Goal: Information Seeking & Learning: Learn about a topic

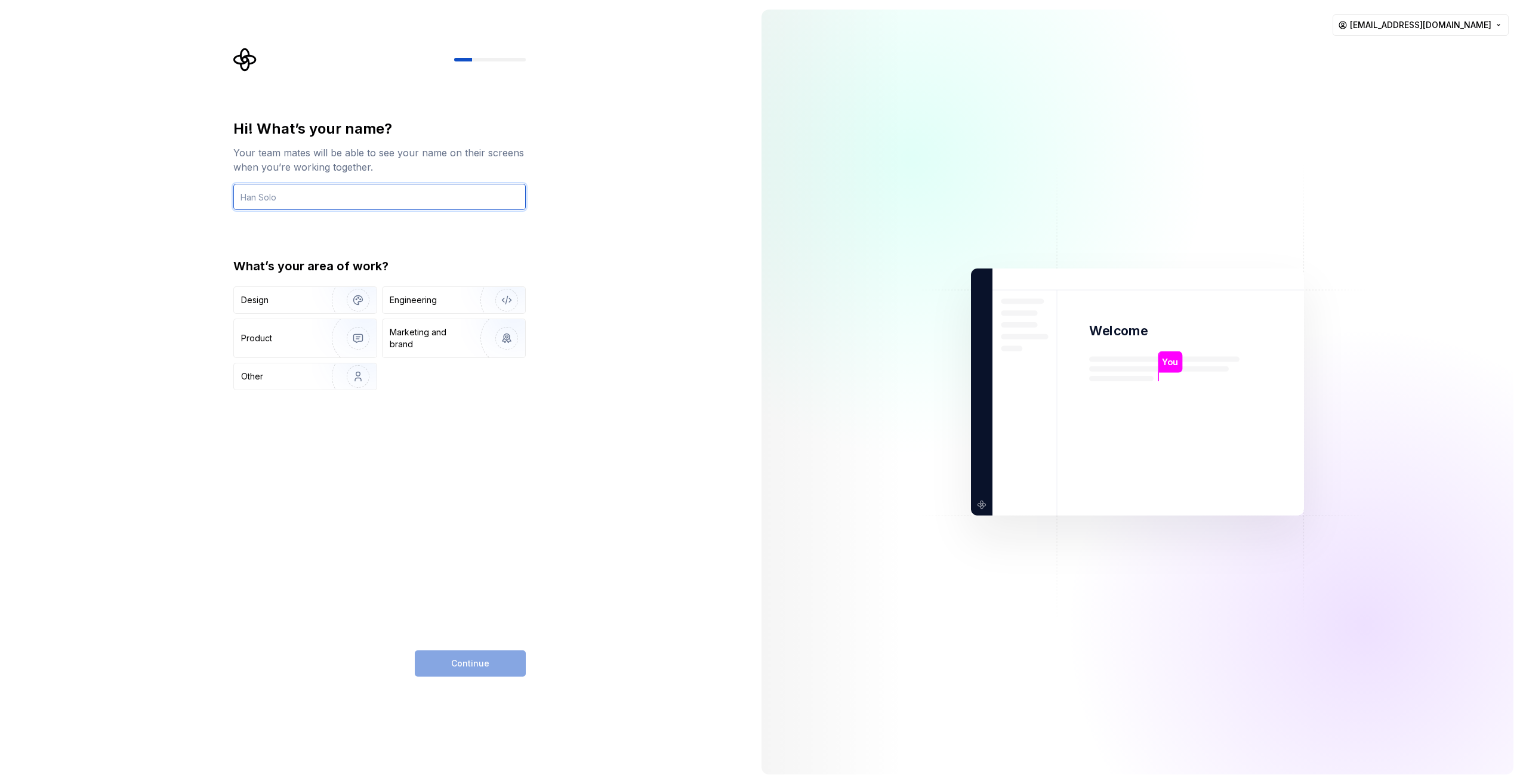
click at [409, 184] on input "text" at bounding box center [380, 196] width 293 height 26
type input "Rizki"
click at [414, 299] on div "Engineering" at bounding box center [414, 300] width 47 height 12
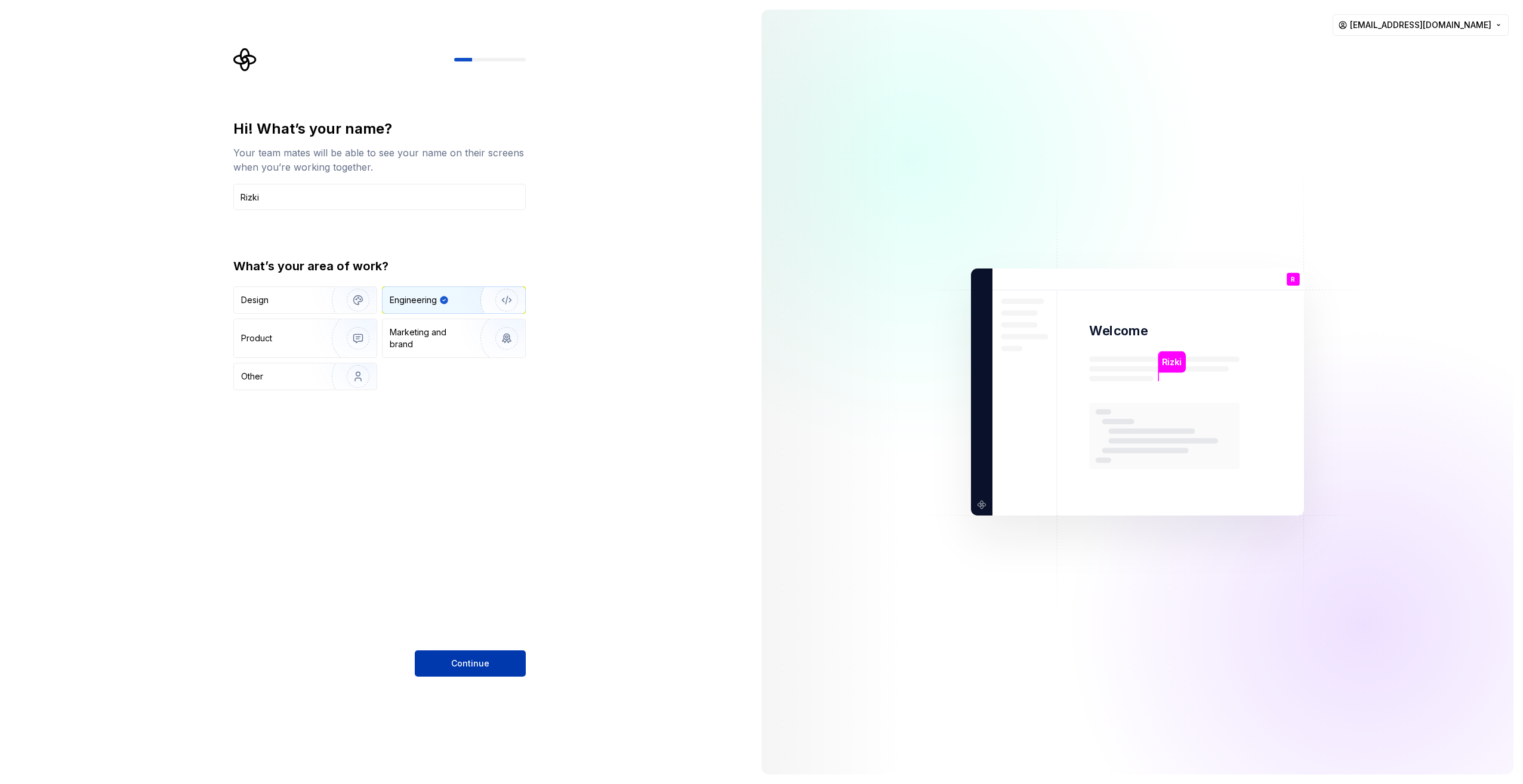
click at [459, 657] on span "Continue" at bounding box center [470, 664] width 38 height 12
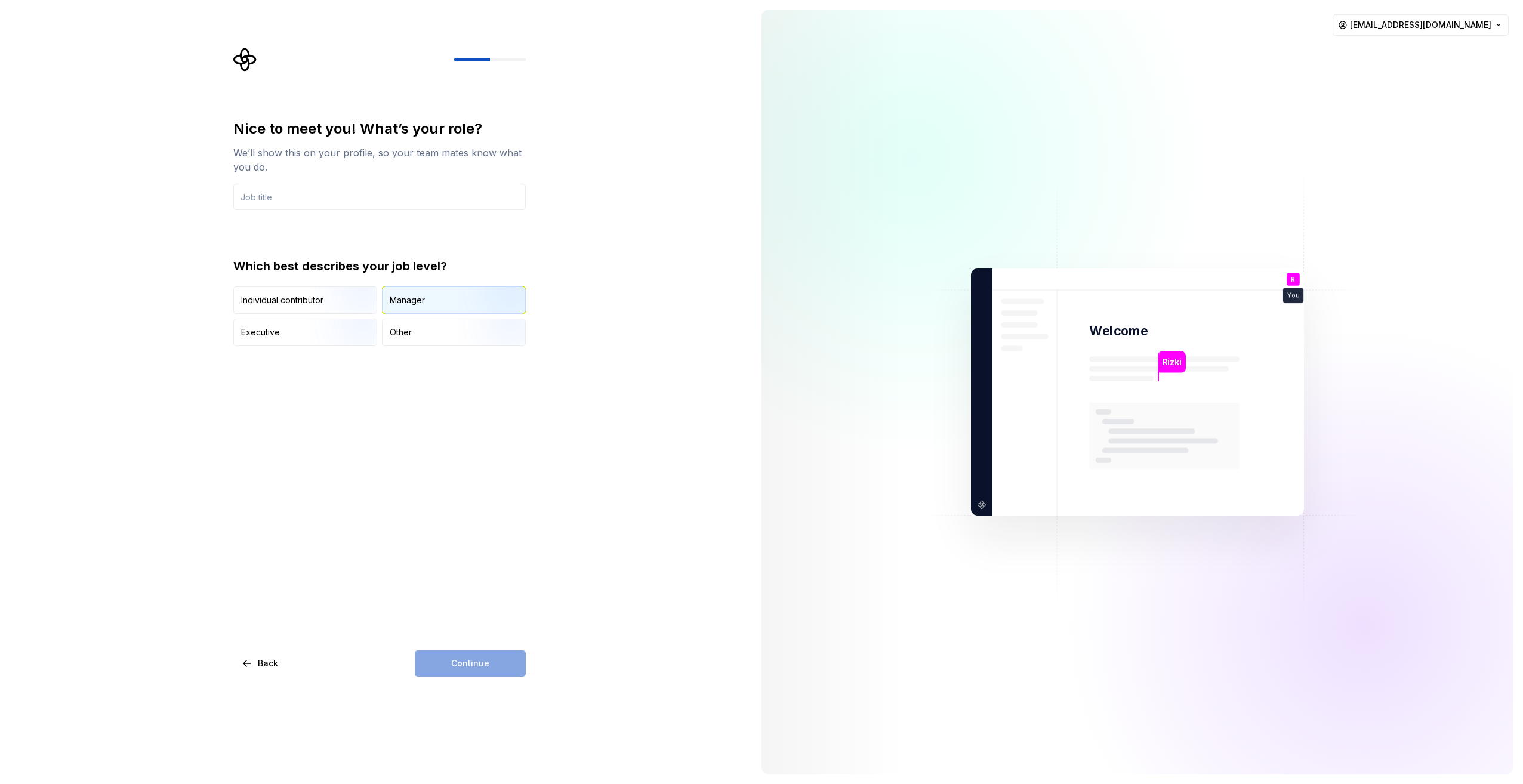
click at [406, 295] on div "Manager" at bounding box center [408, 300] width 35 height 12
click at [324, 199] on input "text" at bounding box center [380, 196] width 293 height 26
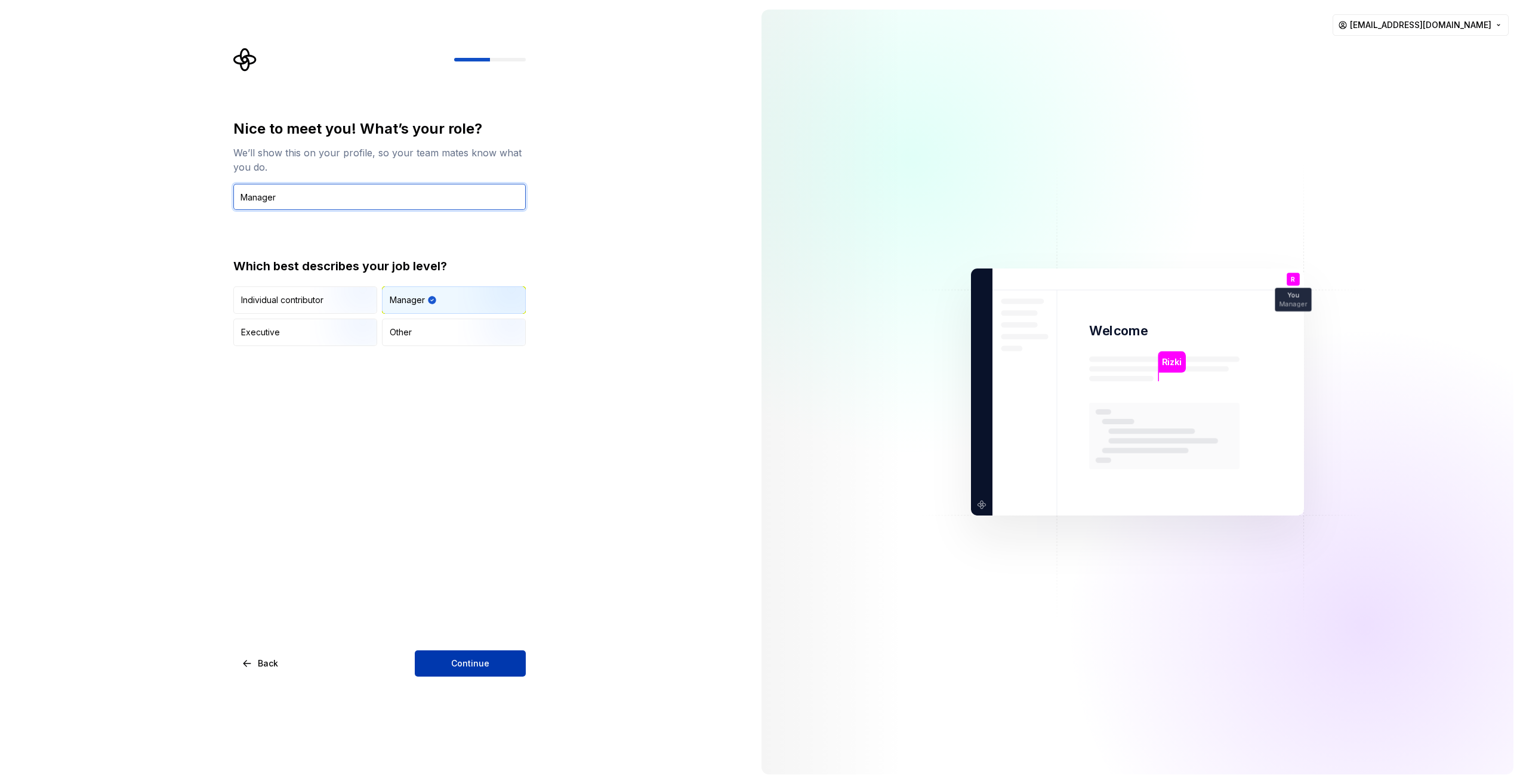
type input "Manager"
click at [453, 660] on span "Continue" at bounding box center [470, 664] width 38 height 12
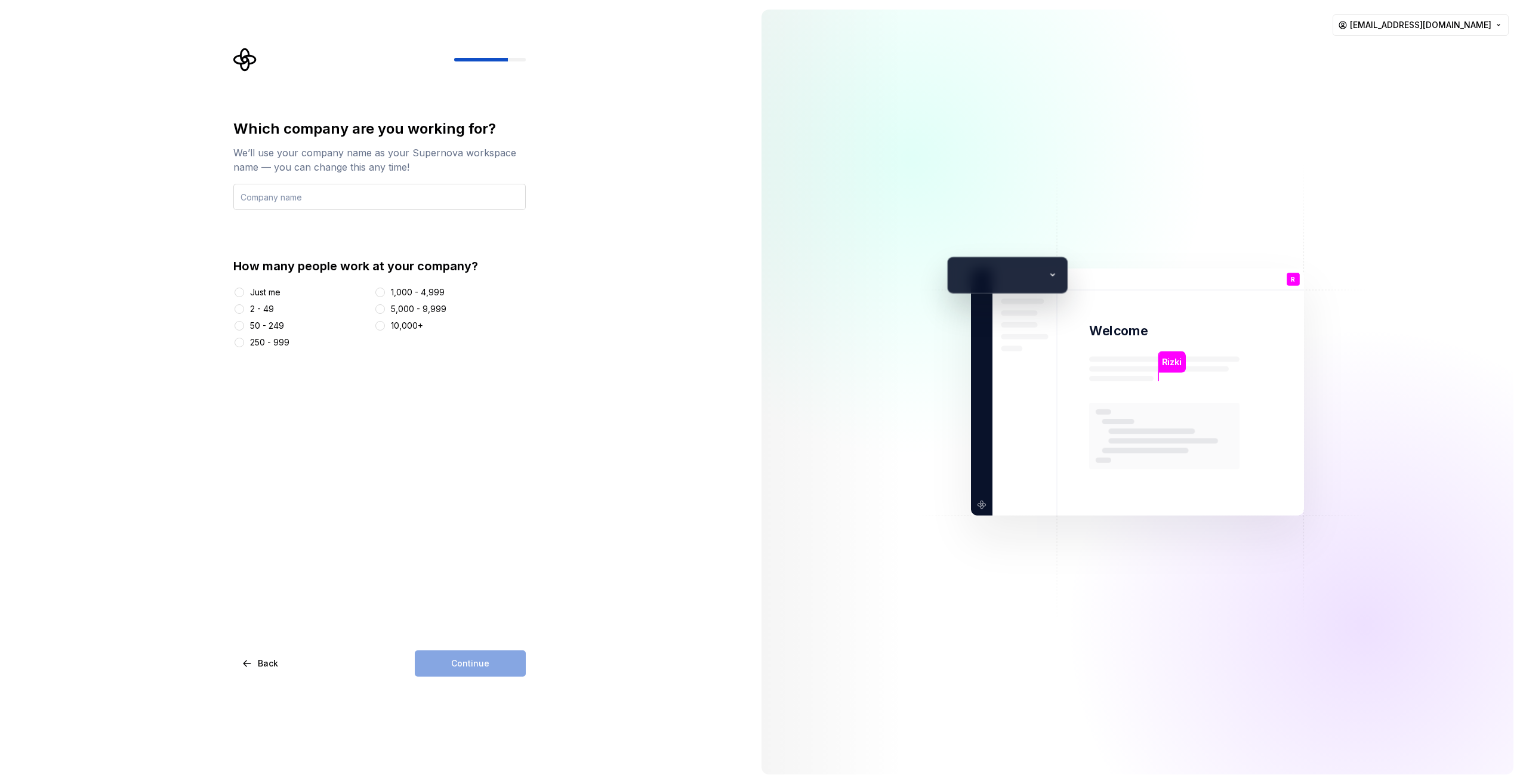
click at [319, 198] on input "text" at bounding box center [380, 196] width 293 height 26
type input "Cloud Cipta Nusantara"
click at [258, 305] on div "2 - 49" at bounding box center [262, 309] width 24 height 12
click at [244, 305] on button "2 - 49" at bounding box center [240, 309] width 10 height 10
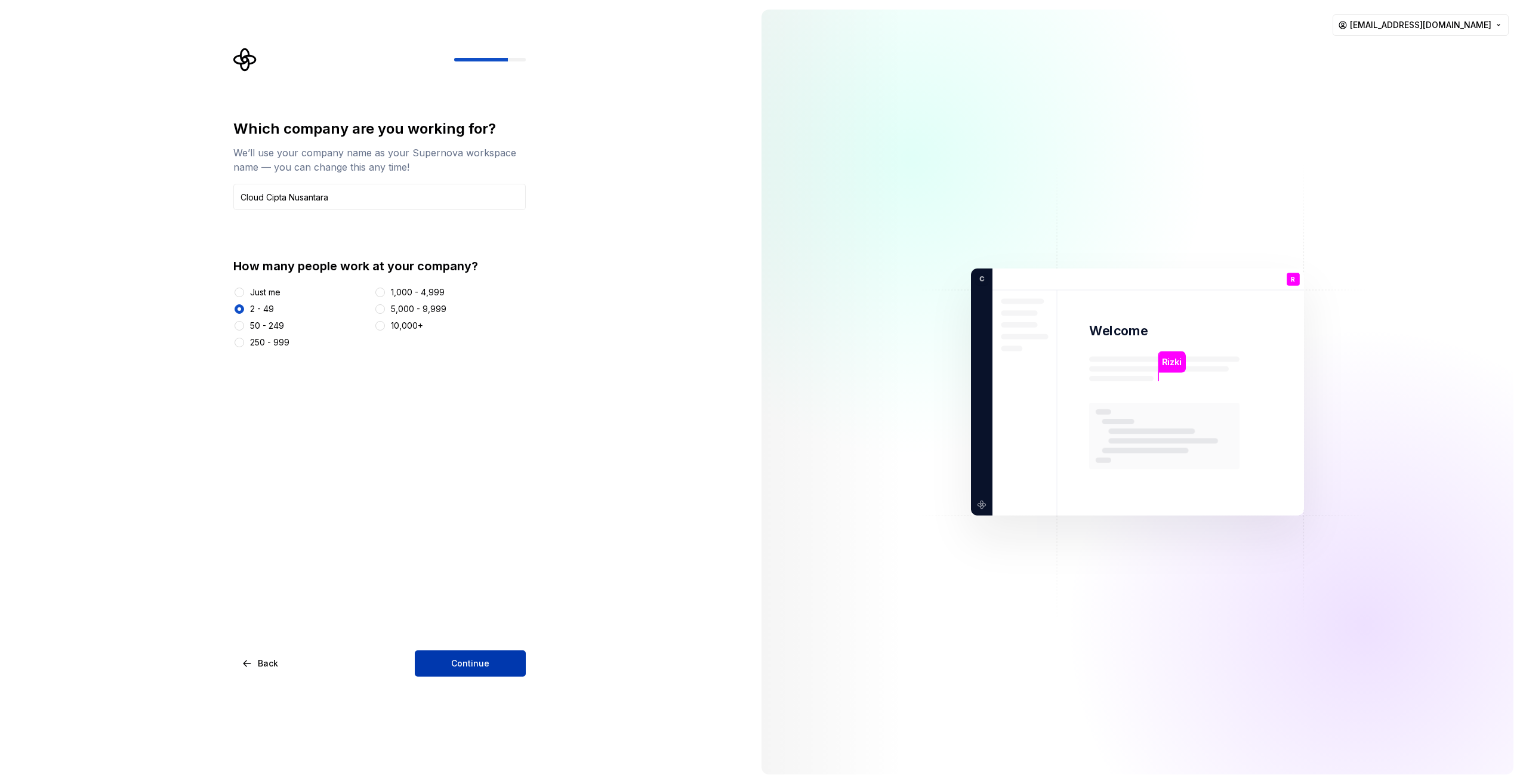
click at [490, 657] on button "Continue" at bounding box center [470, 663] width 111 height 26
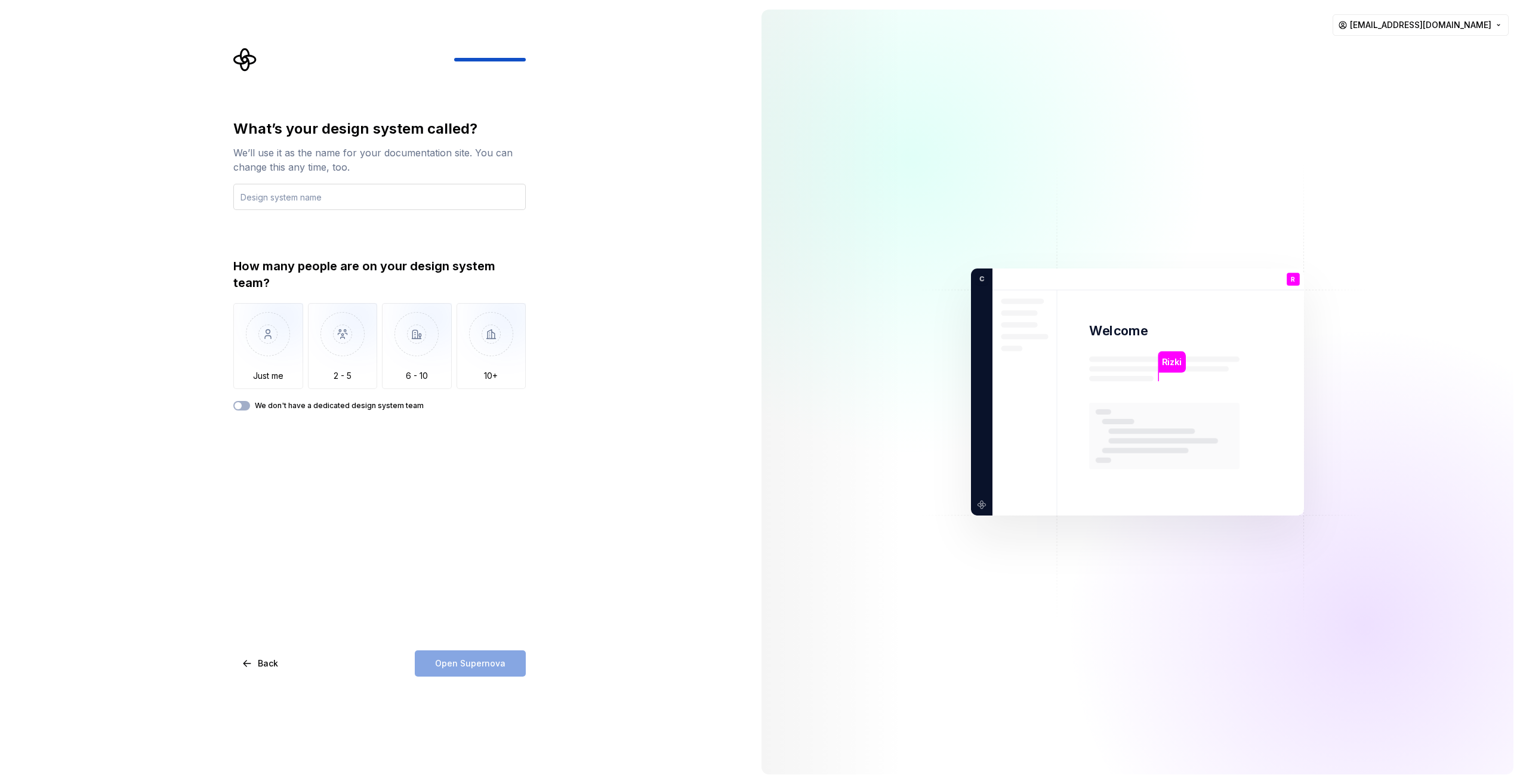
click at [316, 197] on input "text" at bounding box center [380, 196] width 293 height 26
click at [267, 341] on img "button" at bounding box center [268, 342] width 70 height 80
click at [341, 191] on input "text" at bounding box center [380, 196] width 293 height 26
click at [504, 673] on button "Open Supernova" at bounding box center [470, 663] width 111 height 26
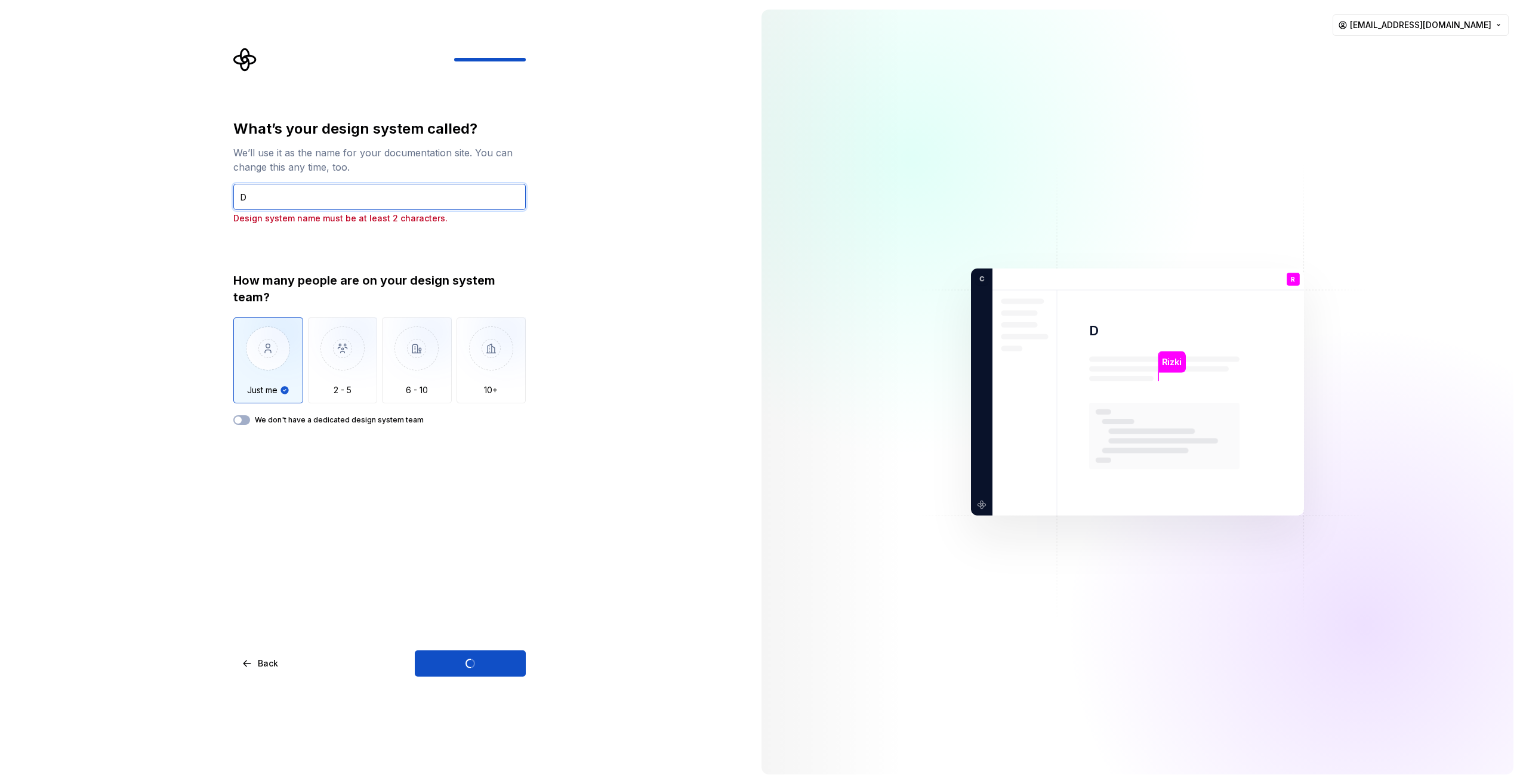
click at [381, 198] on input "D" at bounding box center [380, 196] width 293 height 26
type input "Done"
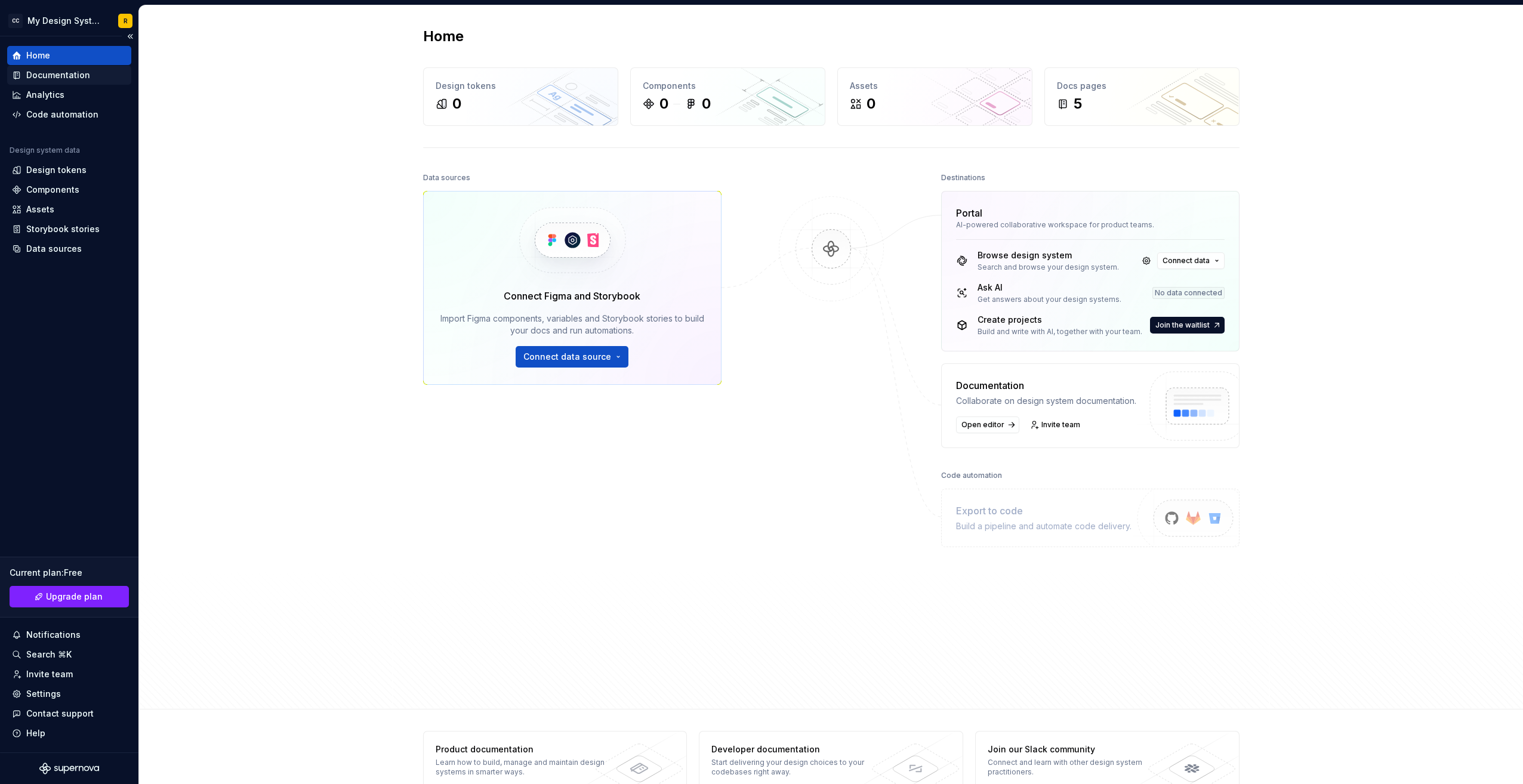
click at [86, 79] on div "Documentation" at bounding box center [58, 75] width 64 height 12
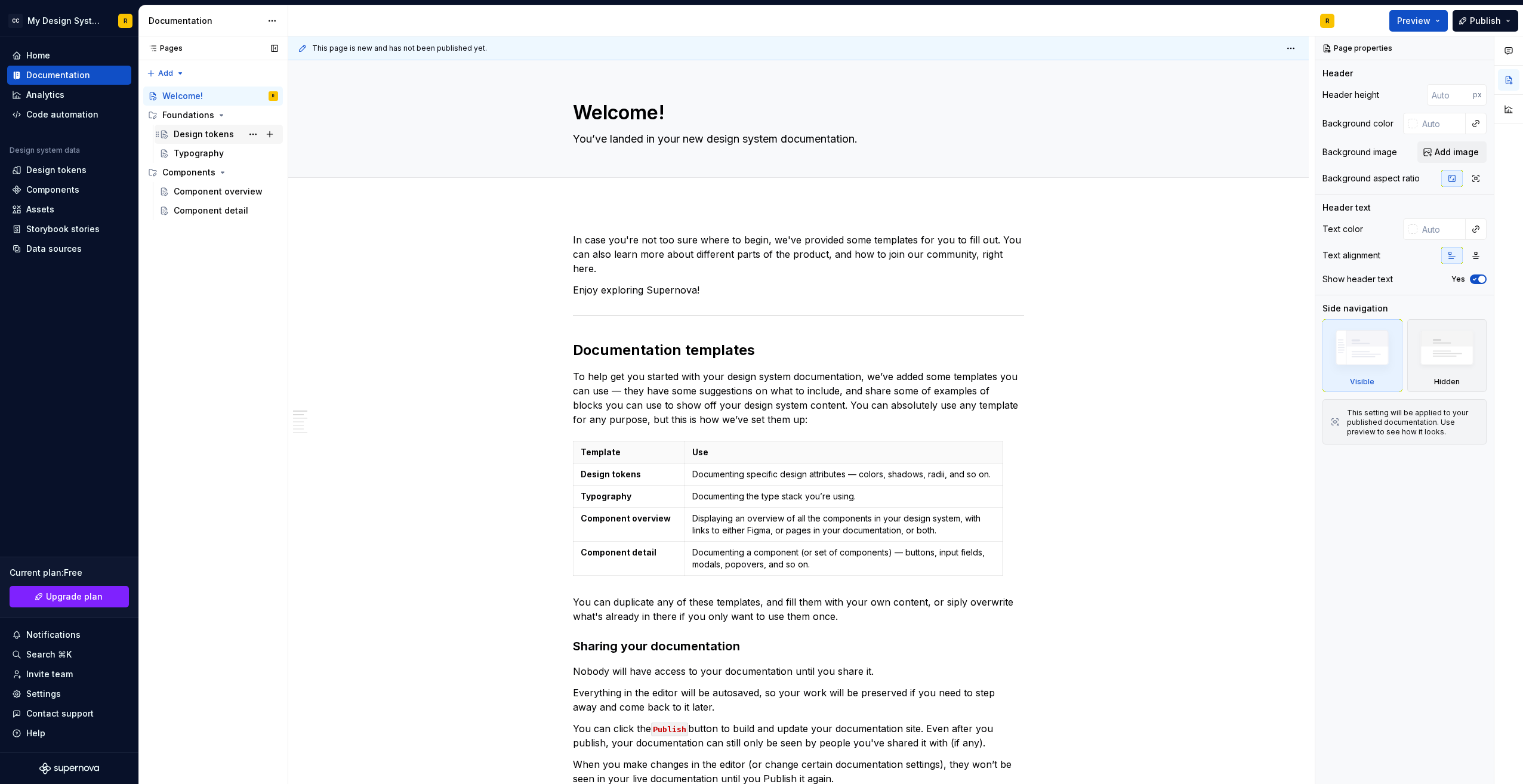
click at [221, 139] on div "Design tokens" at bounding box center [203, 134] width 60 height 12
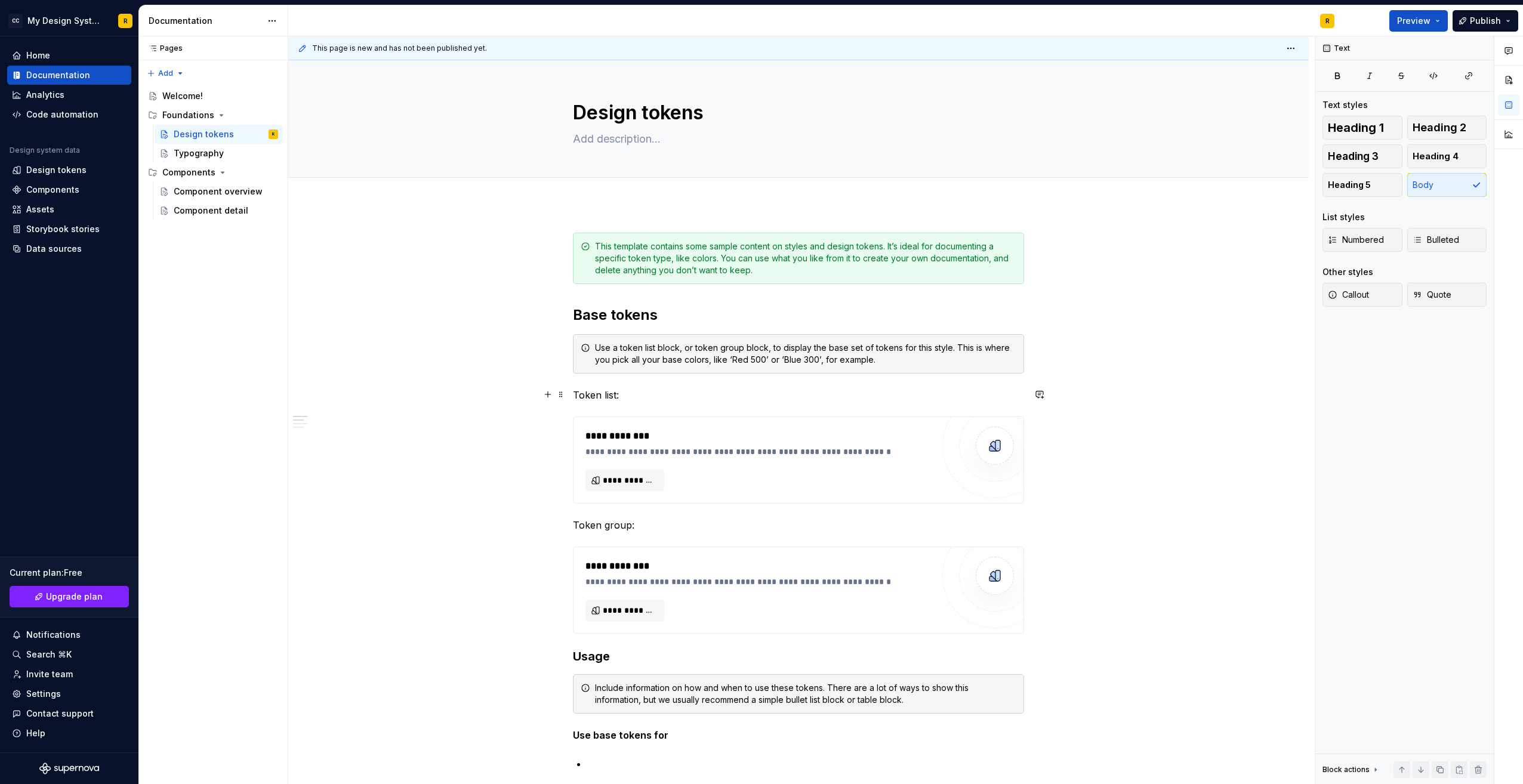
click at [644, 392] on p "Token list:" at bounding box center [799, 395] width 451 height 15
click at [547, 391] on button "button" at bounding box center [547, 394] width 16 height 16
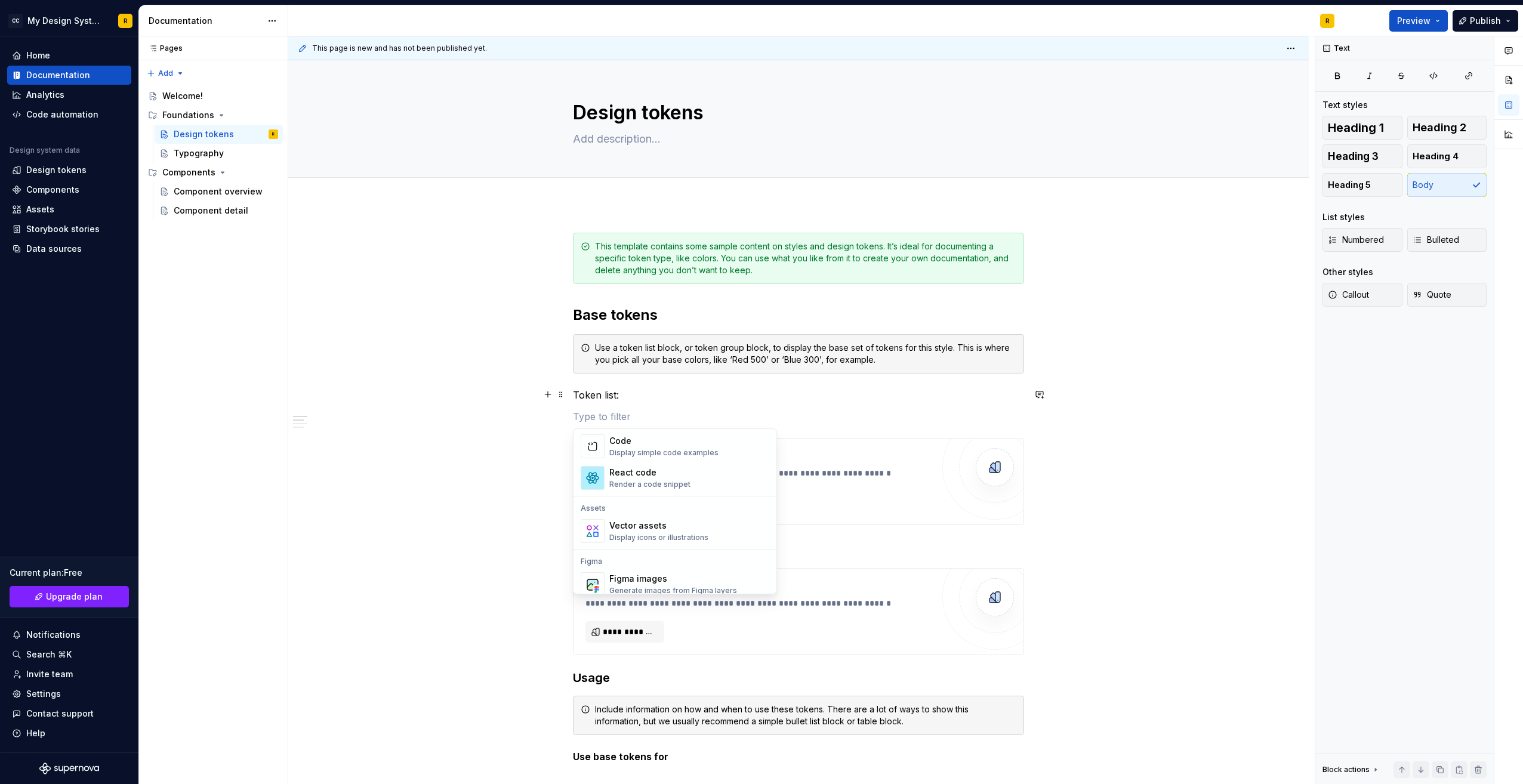
scroll to position [948, 0]
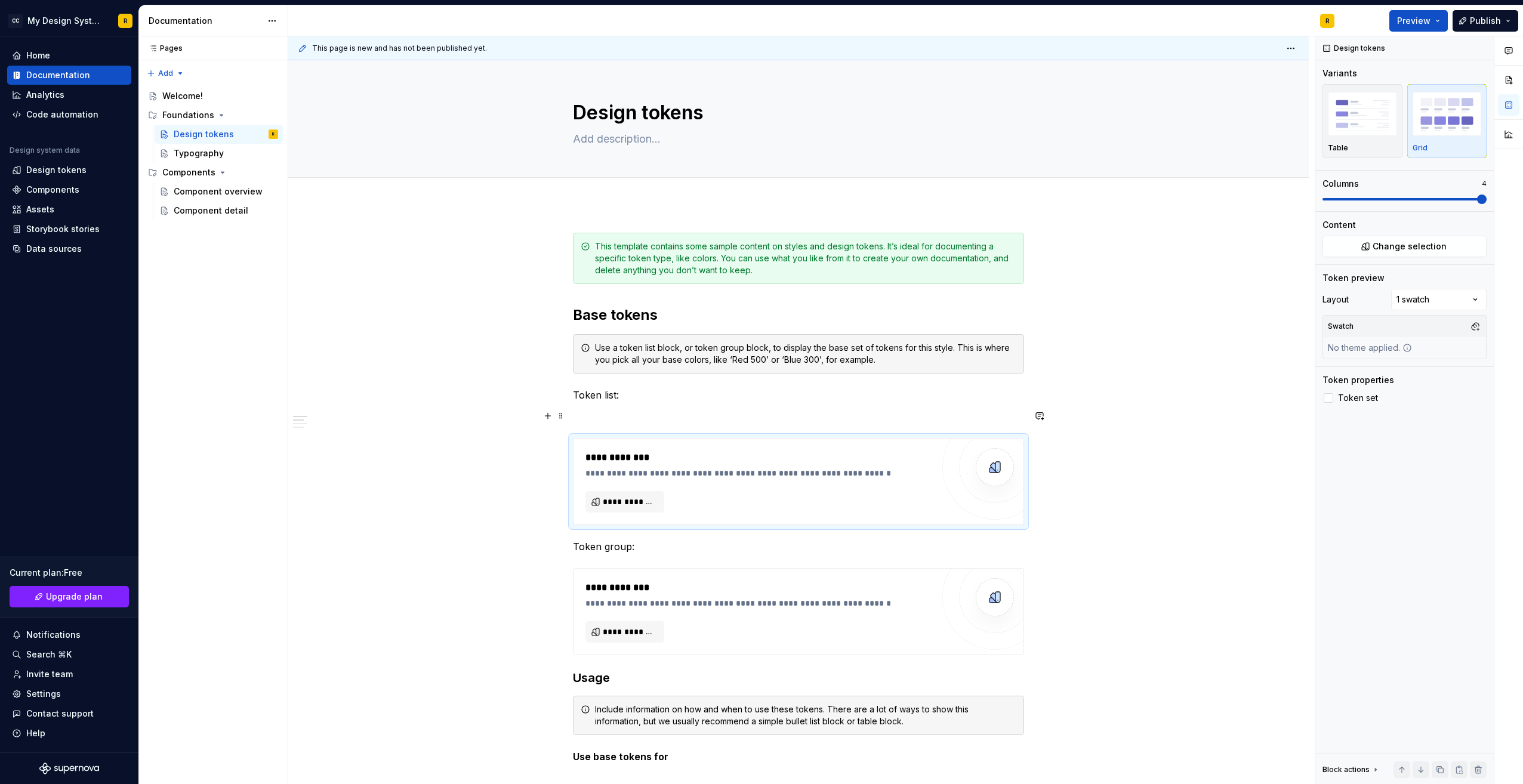
click at [613, 398] on p "Token list:" at bounding box center [799, 395] width 451 height 15
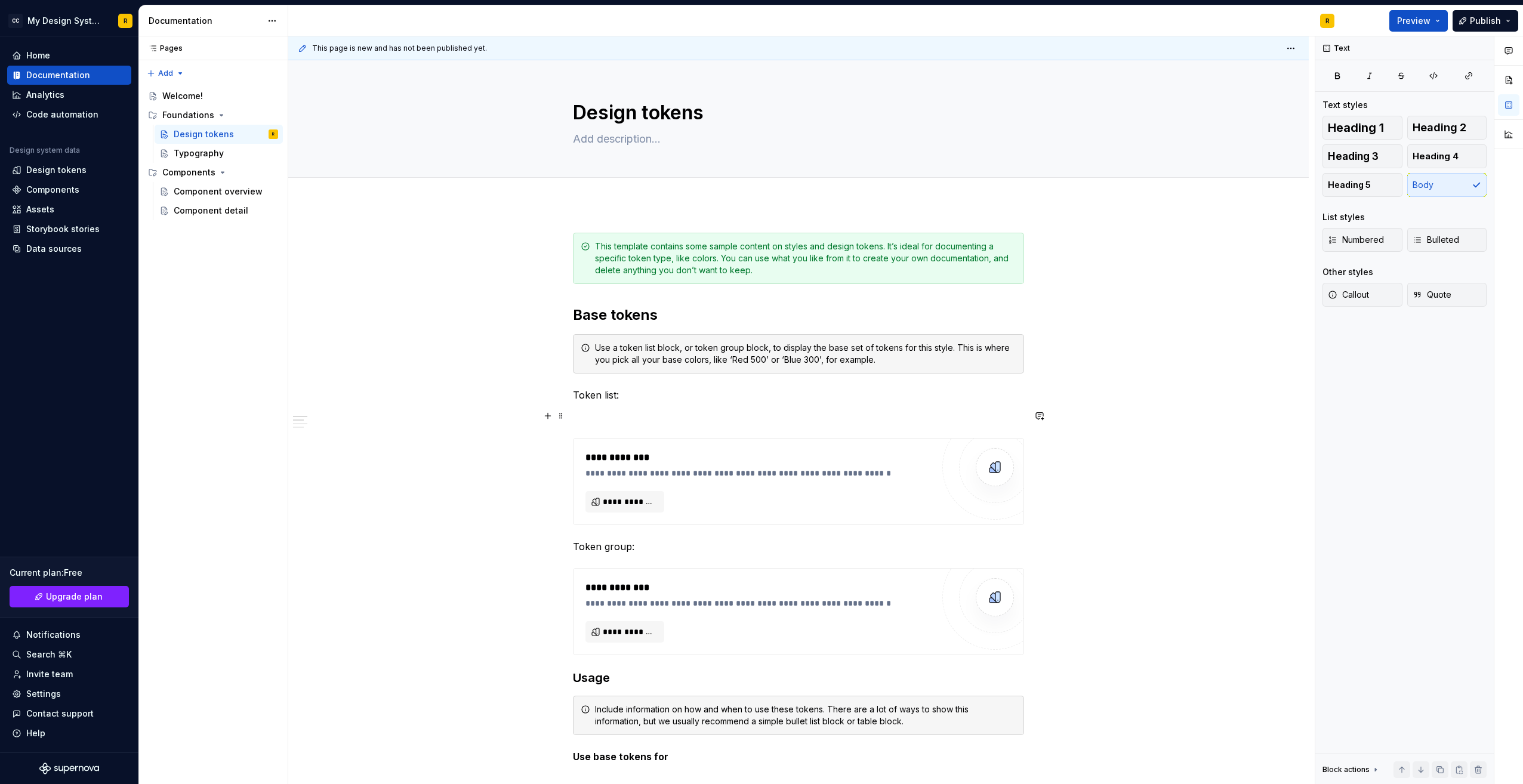
click at [601, 416] on p at bounding box center [799, 417] width 451 height 15
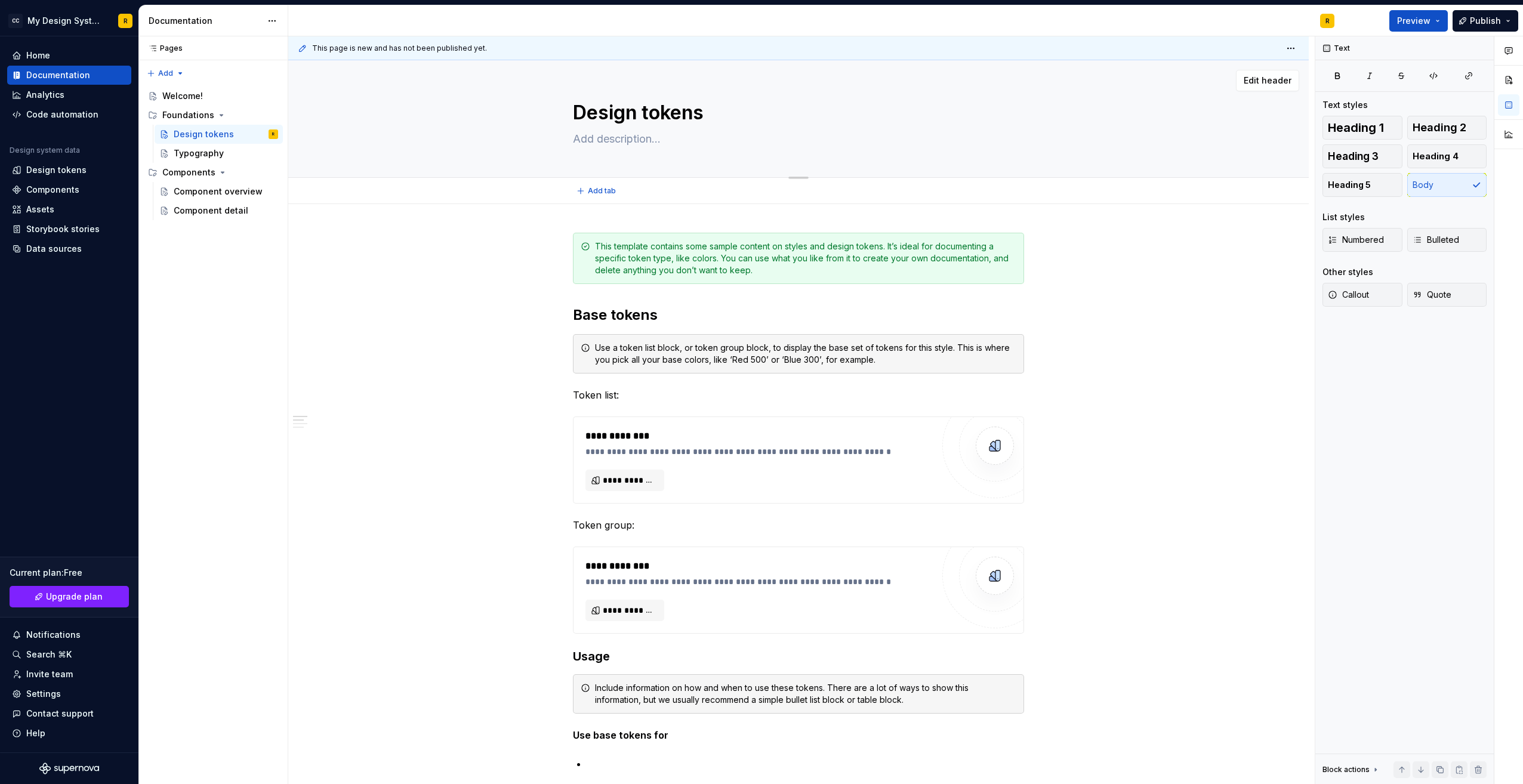
click at [1166, 123] on div "Design tokens" at bounding box center [798, 119] width 925 height 117
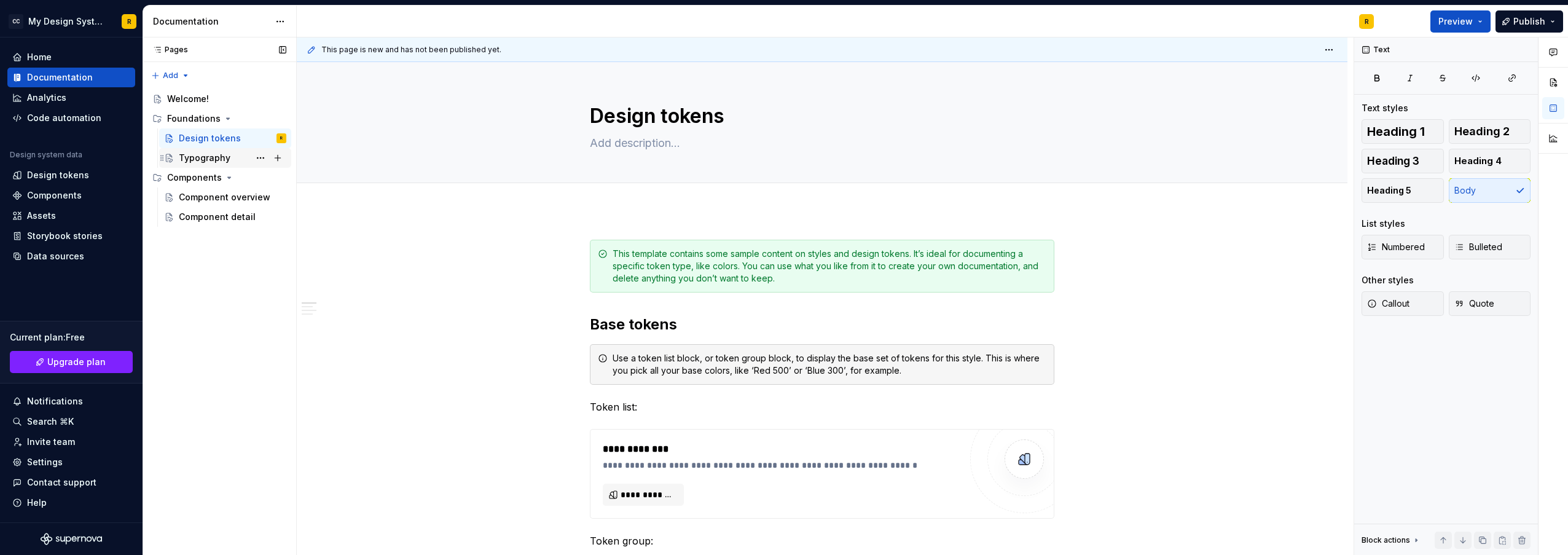
click at [219, 157] on div "Typography" at bounding box center [204, 158] width 51 height 13
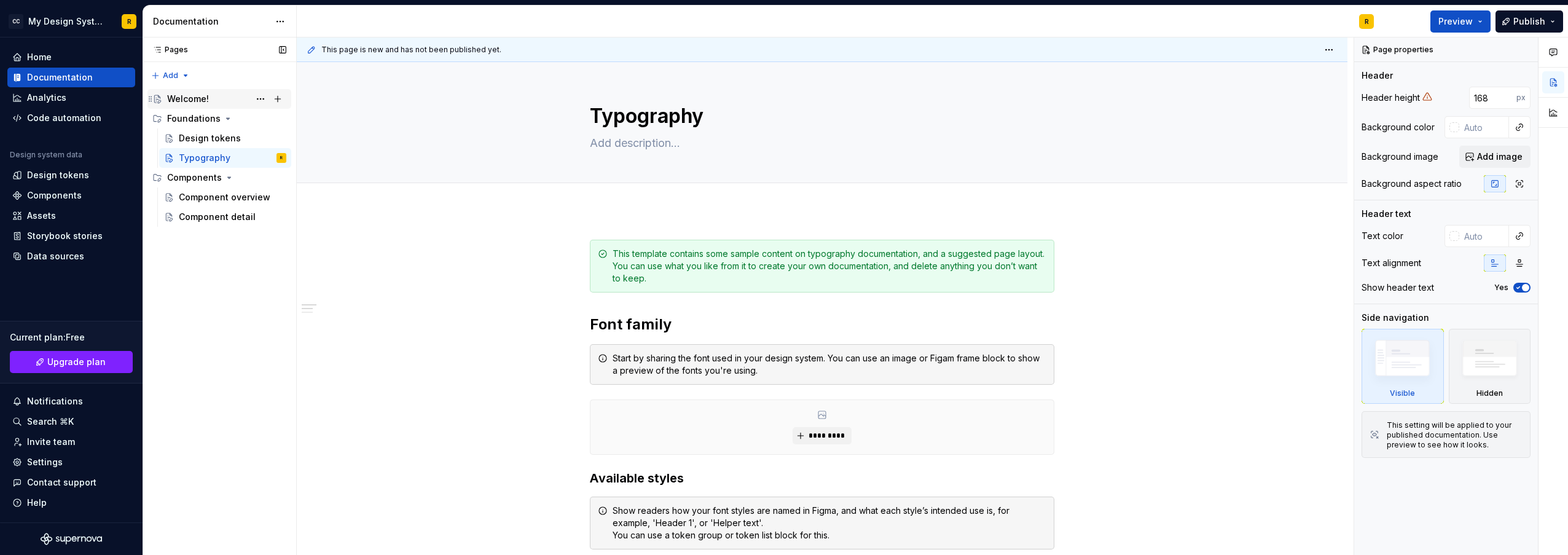
click at [202, 98] on div "Welcome!" at bounding box center [188, 99] width 42 height 13
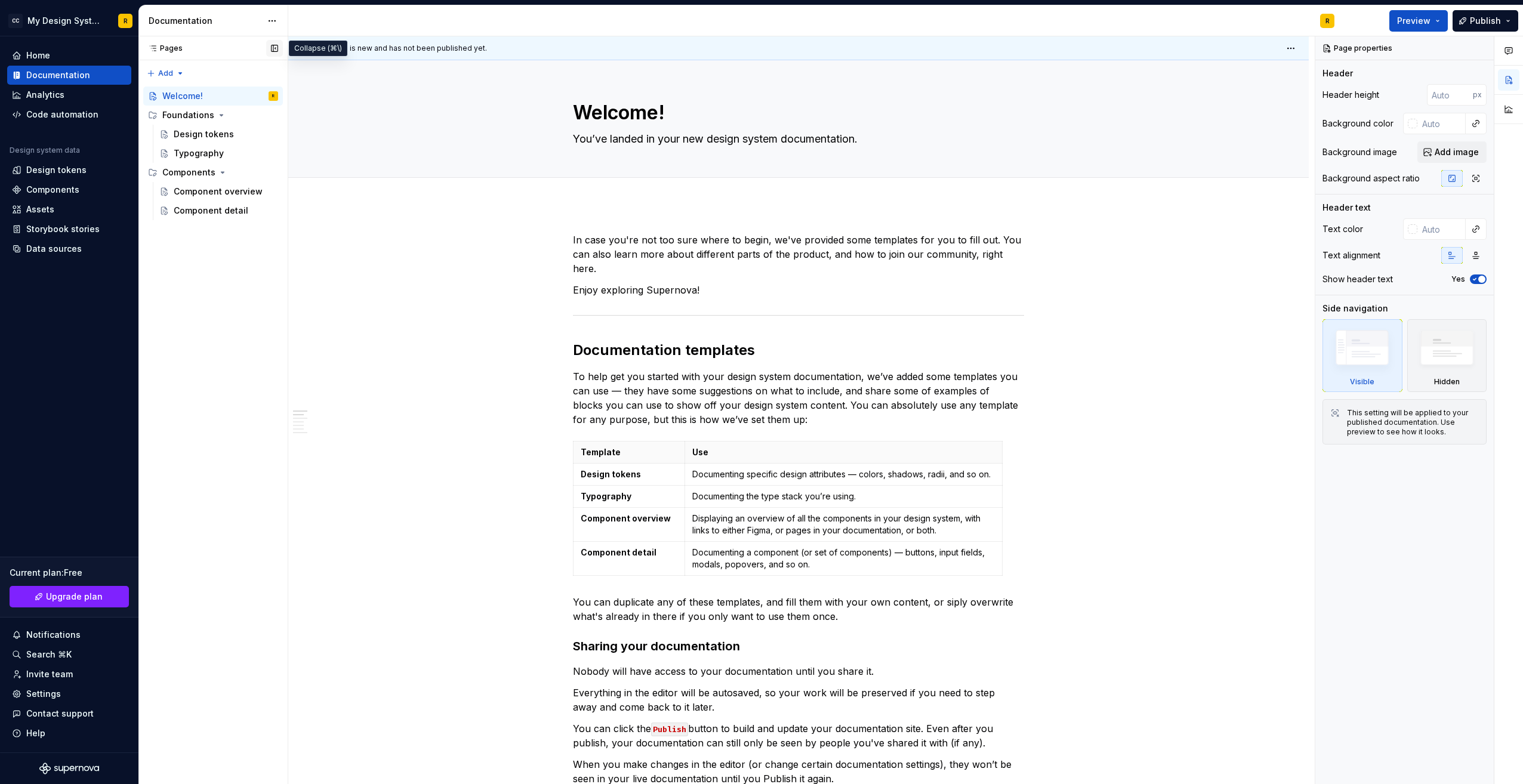
click at [274, 51] on button "button" at bounding box center [274, 48] width 16 height 16
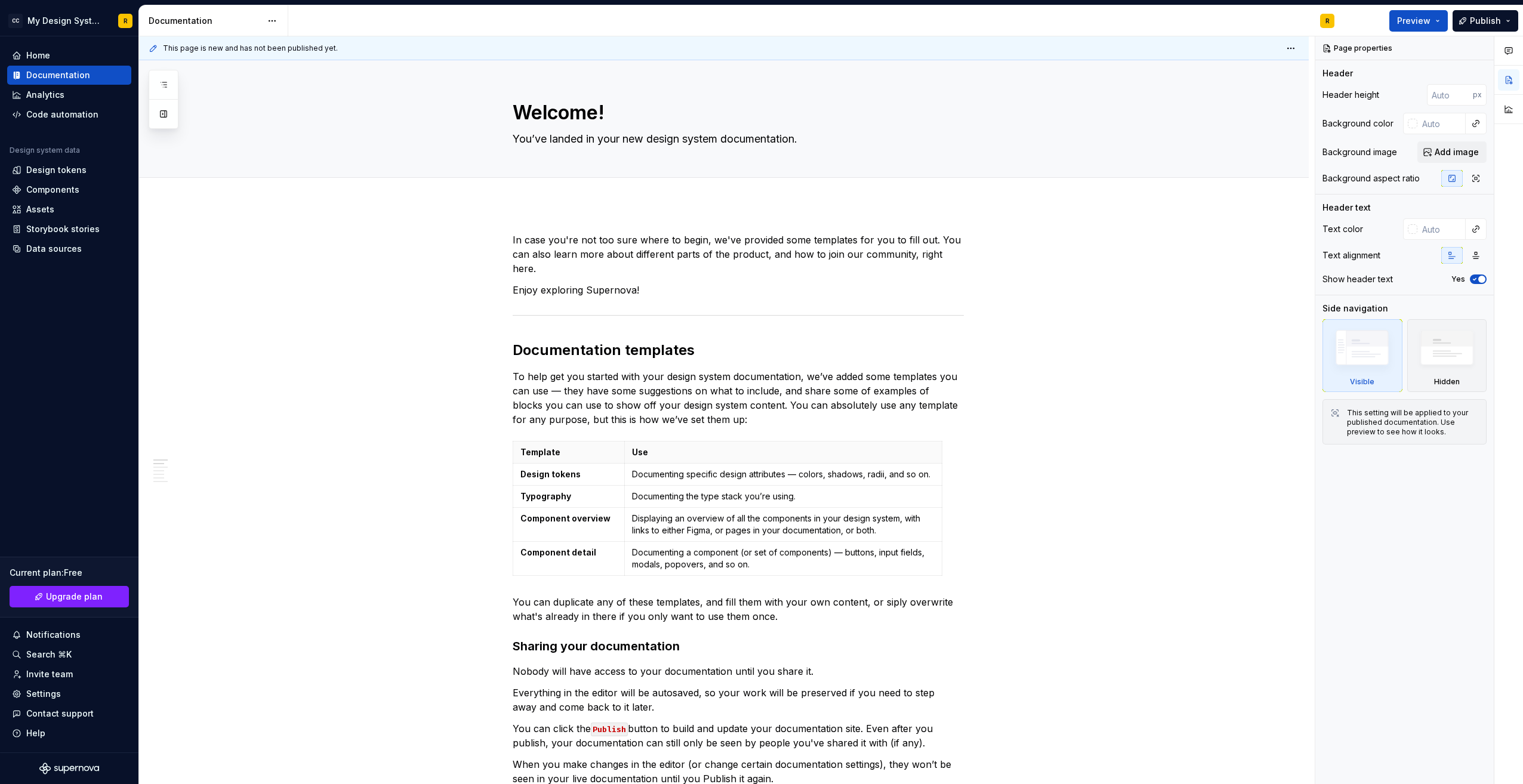
type textarea "*"
